Goal: Task Accomplishment & Management: Complete application form

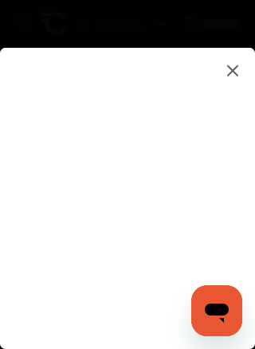
type input "**********"
click at [151, 272] on flutter-view at bounding box center [128, 225] width 230 height 328
click at [134, 238] on flutter-view at bounding box center [128, 225] width 230 height 328
type textarea "**********"
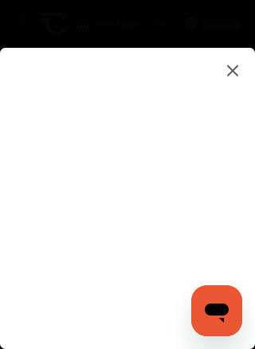
scroll to position [0, 0]
type textarea "**********"
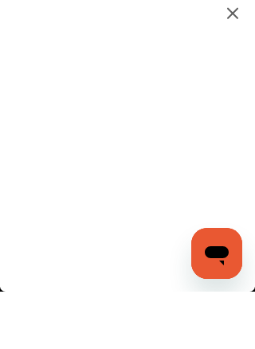
click at [241, 138] on flutter-view "**********" at bounding box center [128, 225] width 230 height 328
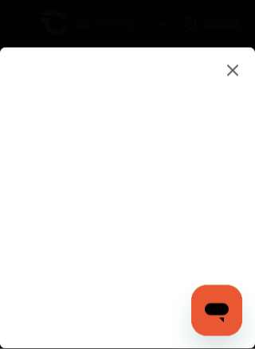
click at [122, 210] on flutter-view at bounding box center [128, 225] width 230 height 328
click at [224, 140] on flutter-view at bounding box center [128, 225] width 230 height 328
click at [226, 142] on flutter-view at bounding box center [128, 225] width 230 height 328
click at [41, 253] on flutter-view at bounding box center [128, 225] width 230 height 328
click at [142, 299] on flutter-view at bounding box center [128, 225] width 230 height 328
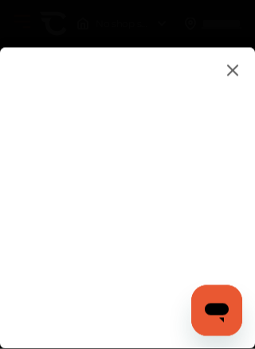
click at [132, 288] on flutter-view at bounding box center [128, 225] width 230 height 328
click at [238, 61] on flutter-view at bounding box center [128, 225] width 230 height 328
click at [148, 68] on flutter-view at bounding box center [128, 225] width 230 height 328
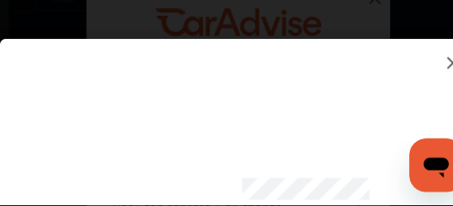
scroll to position [410, 0]
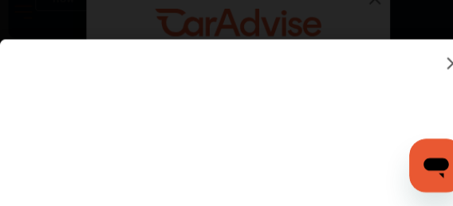
click at [254, 136] on flutter-view at bounding box center [226, 148] width 427 height 175
click at [254, 147] on flutter-view at bounding box center [226, 148] width 427 height 175
click at [254, 107] on flutter-view at bounding box center [226, 148] width 427 height 175
click at [254, 185] on flutter-view at bounding box center [226, 148] width 427 height 175
click at [254, 187] on flutter-view at bounding box center [226, 148] width 427 height 175
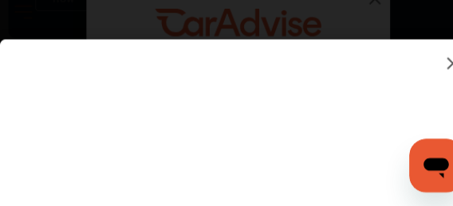
click at [254, 187] on flutter-view at bounding box center [226, 148] width 427 height 175
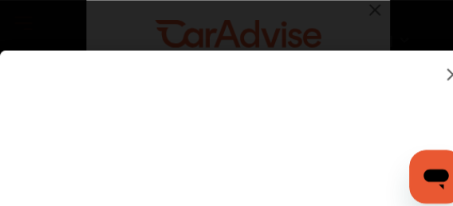
scroll to position [0, 0]
click at [254, 62] on flutter-view at bounding box center [226, 148] width 427 height 175
click at [21, 183] on flutter-view at bounding box center [226, 148] width 427 height 175
click at [254, 177] on flutter-view at bounding box center [226, 148] width 427 height 175
click at [254, 79] on img at bounding box center [430, 71] width 19 height 20
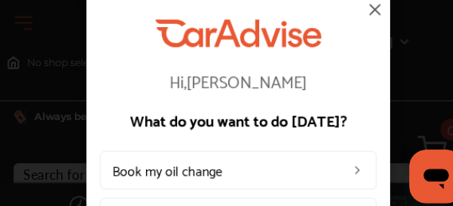
click at [254, 69] on div "Hi, [PERSON_NAME] What do you want to do [DATE]? Book my oil change Book top se…" at bounding box center [226, 103] width 453 height 206
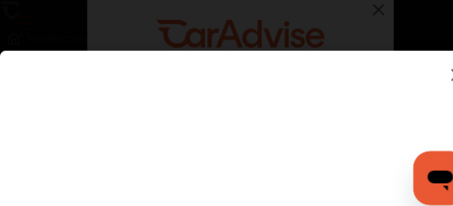
click at [319, 172] on flutter-view at bounding box center [226, 148] width 427 height 175
type input "*********"
click at [313, 128] on flutter-view at bounding box center [226, 148] width 427 height 175
click at [344, 142] on flutter-view at bounding box center [226, 148] width 427 height 175
click at [319, 127] on flutter-view at bounding box center [226, 148] width 427 height 175
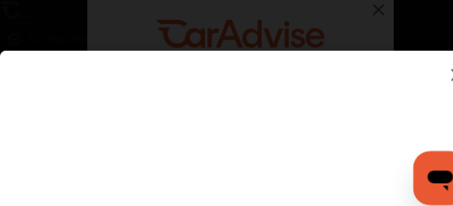
click at [52, 91] on flutter-view at bounding box center [226, 148] width 427 height 175
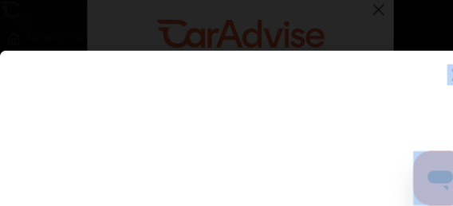
click at [79, 131] on flutter-view at bounding box center [226, 148] width 427 height 175
click at [124, 189] on flutter-view at bounding box center [226, 148] width 427 height 175
click at [169, 185] on flutter-view at bounding box center [226, 148] width 427 height 175
click at [178, 132] on flutter-view at bounding box center [226, 148] width 427 height 175
click at [187, 157] on flutter-view at bounding box center [226, 148] width 427 height 175
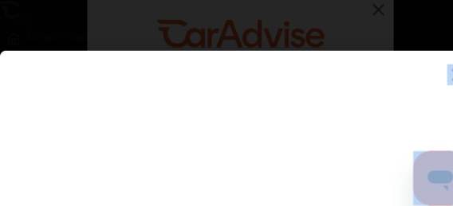
click at [54, 129] on flutter-view at bounding box center [226, 148] width 427 height 175
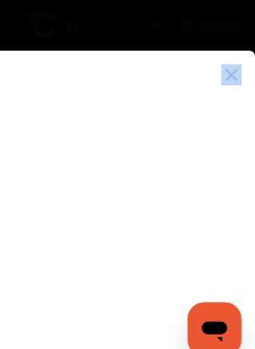
click at [103, 206] on flutter-view at bounding box center [128, 225] width 230 height 328
click at [117, 206] on flutter-view at bounding box center [128, 225] width 230 height 328
click at [223, 68] on img at bounding box center [232, 71] width 19 height 20
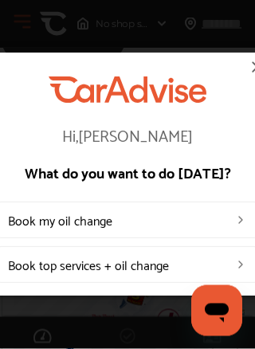
scroll to position [758, 0]
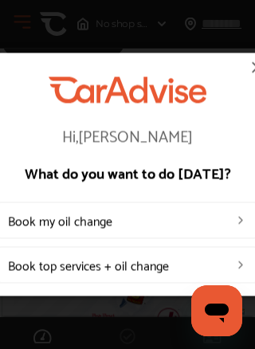
click at [222, 206] on icon "Open messaging window" at bounding box center [216, 311] width 29 height 29
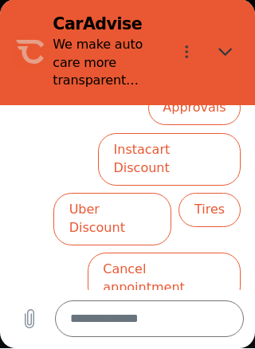
scroll to position [364, 0]
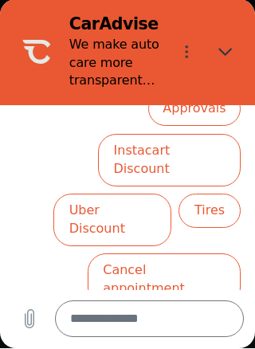
click at [224, 45] on icon "Close" at bounding box center [225, 52] width 14 height 14
type textarea "*"
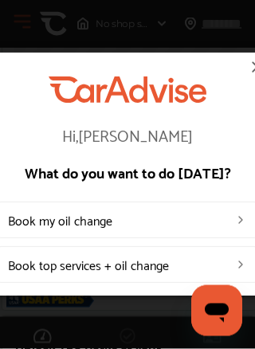
scroll to position [1138, 0]
click at [248, 77] on img at bounding box center [257, 66] width 19 height 19
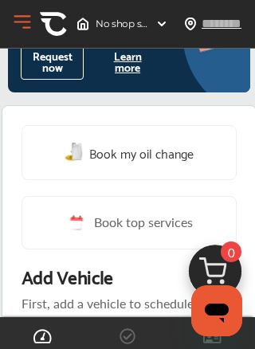
scroll to position [0, 0]
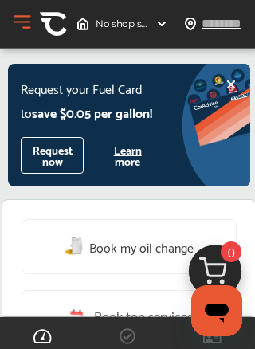
click at [65, 147] on button "Request now" at bounding box center [52, 155] width 63 height 37
